Goal: Task Accomplishment & Management: Manage account settings

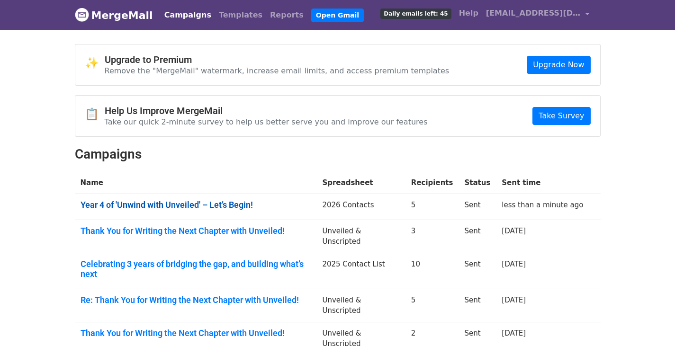
click at [205, 203] on link "Year 4 of 'Unwind with Unveiled' – Let’s Begin!" at bounding box center [195, 205] width 231 height 10
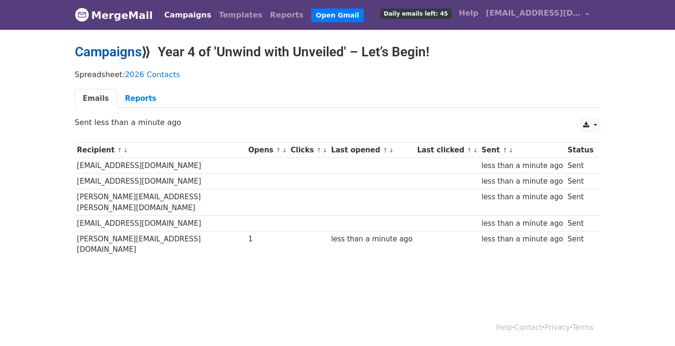
click at [109, 54] on link "Campaigns" at bounding box center [108, 52] width 67 height 16
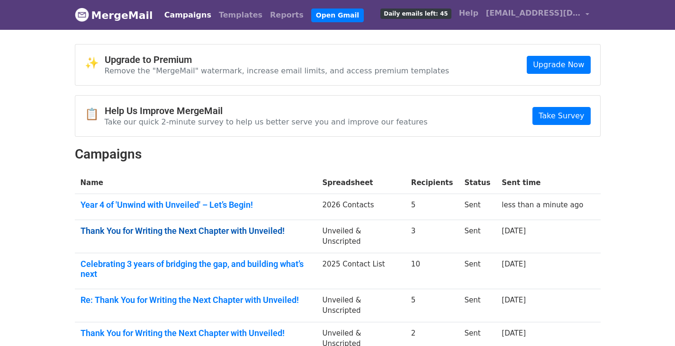
click at [133, 231] on link "Thank You for Writing the Next Chapter with Unveiled!" at bounding box center [195, 231] width 231 height 10
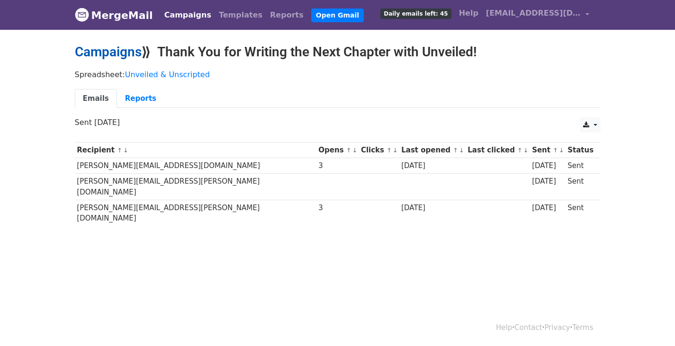
click at [121, 54] on link "Campaigns" at bounding box center [108, 52] width 67 height 16
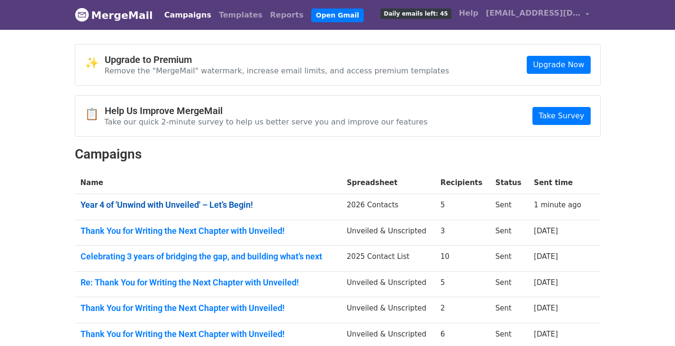
click at [194, 203] on link "Year 4 of 'Unwind with Unveiled' – Let’s Begin!" at bounding box center [207, 205] width 255 height 10
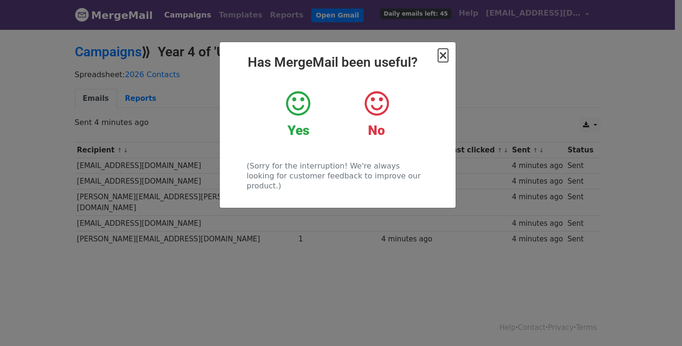
click at [442, 56] on span "×" at bounding box center [442, 55] width 9 height 13
